Goal: Book appointment/travel/reservation

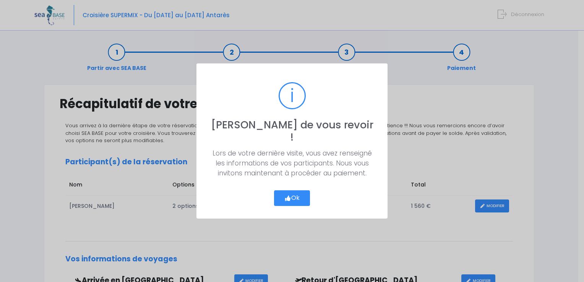
click at [295, 190] on button "Ok" at bounding box center [292, 198] width 36 height 16
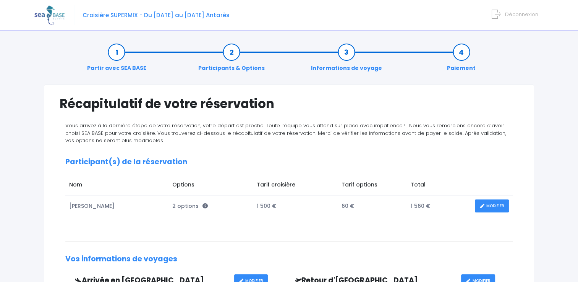
click at [489, 207] on link "MODIFIER" at bounding box center [492, 206] width 34 height 13
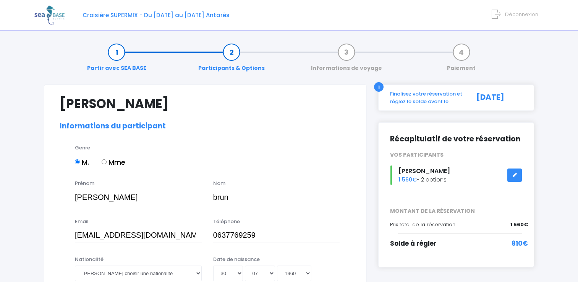
select select "N2"
select select "L"
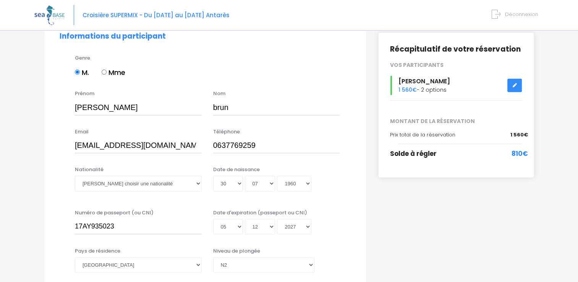
scroll to position [76, 0]
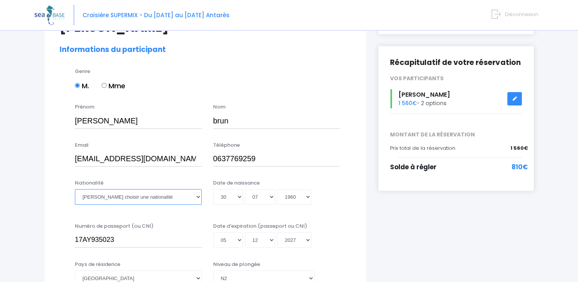
click at [199, 198] on select "Veuillez choisir une nationalité [DEMOGRAPHIC_DATA] Algerienne Allemande [GEOGR…" at bounding box center [138, 196] width 127 height 15
select select "Française"
click at [75, 189] on select "Veuillez choisir une nationalité [DEMOGRAPHIC_DATA] Algerienne Allemande [GEOGR…" at bounding box center [138, 196] width 127 height 15
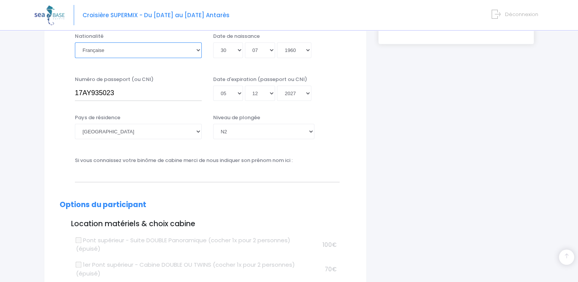
scroll to position [268, 0]
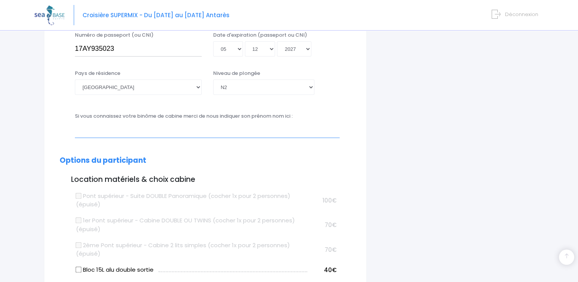
click at [141, 131] on input "text" at bounding box center [207, 129] width 265 height 15
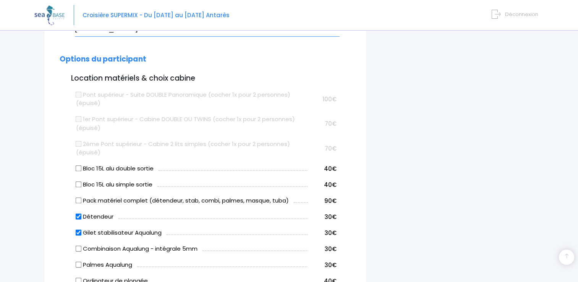
scroll to position [382, 0]
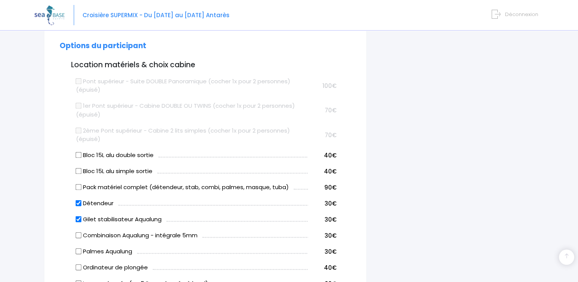
type input "[PERSON_NAME]"
click at [79, 170] on input "Bloc 15L alu simple sortie" at bounding box center [79, 171] width 6 height 6
checkbox input "true"
click at [80, 219] on input "Gilet stabilisateur Aqualung" at bounding box center [79, 219] width 6 height 6
checkbox input "false"
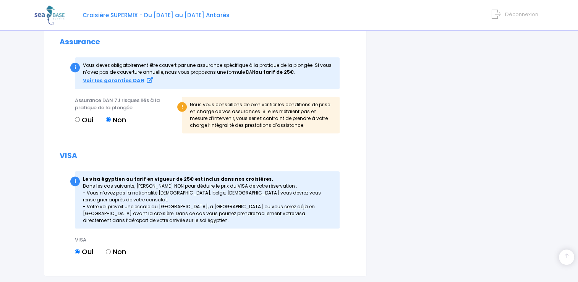
scroll to position [879, 0]
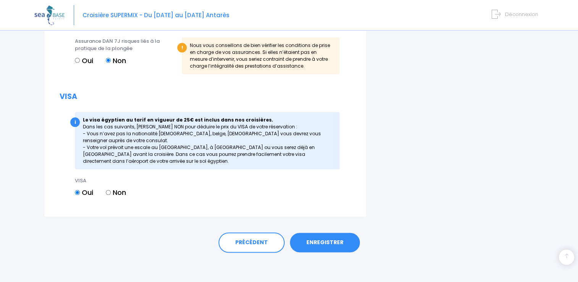
click at [328, 241] on link "ENREGISTRER" at bounding box center [325, 243] width 70 height 20
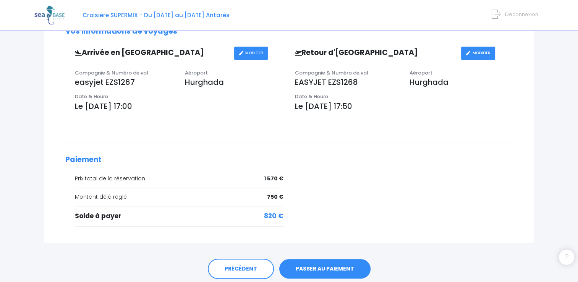
scroll to position [229, 0]
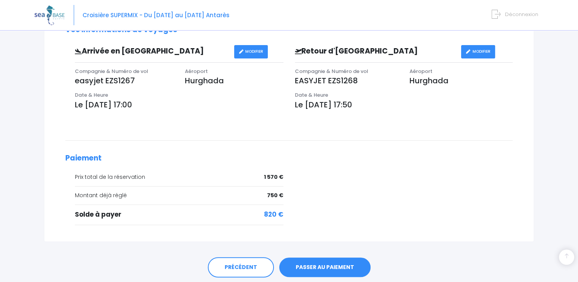
click at [332, 267] on link "PASSER AU PAIEMENT" at bounding box center [324, 268] width 91 height 20
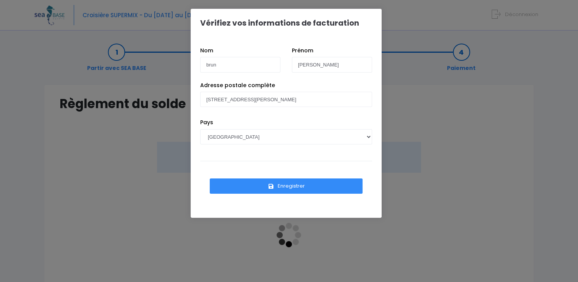
click at [299, 187] on button "Enregistrer" at bounding box center [286, 186] width 153 height 15
click at [279, 187] on button "Enregistrer" at bounding box center [286, 186] width 153 height 15
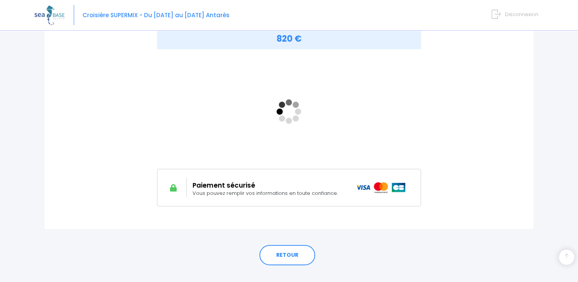
scroll to position [136, 0]
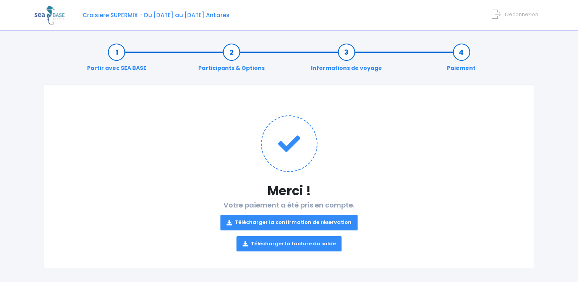
click at [283, 225] on link "Télécharger la confirmation de réservation" at bounding box center [289, 222] width 137 height 15
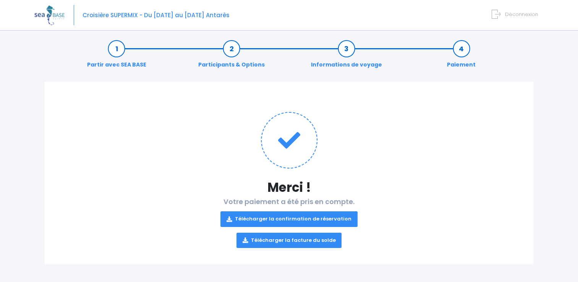
scroll to position [5, 0]
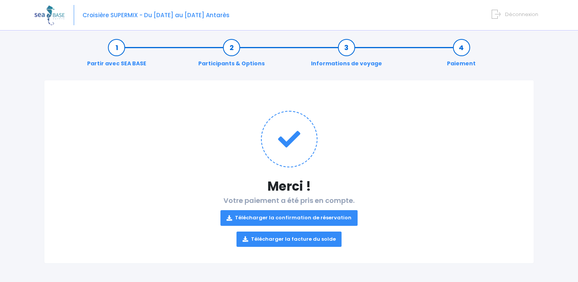
click at [287, 239] on link "Télécharger la facture du solde" at bounding box center [290, 239] width 106 height 15
